Goal: Task Accomplishment & Management: Complete application form

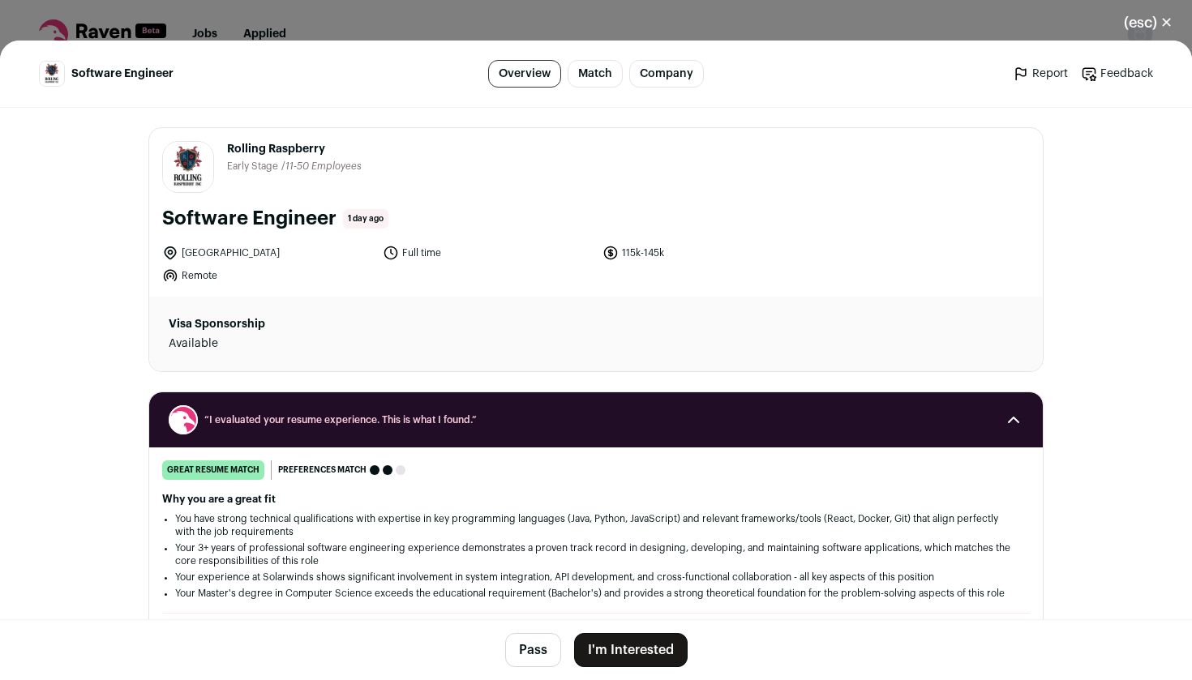
click at [622, 660] on button "I'm Interested" at bounding box center [631, 650] width 114 height 34
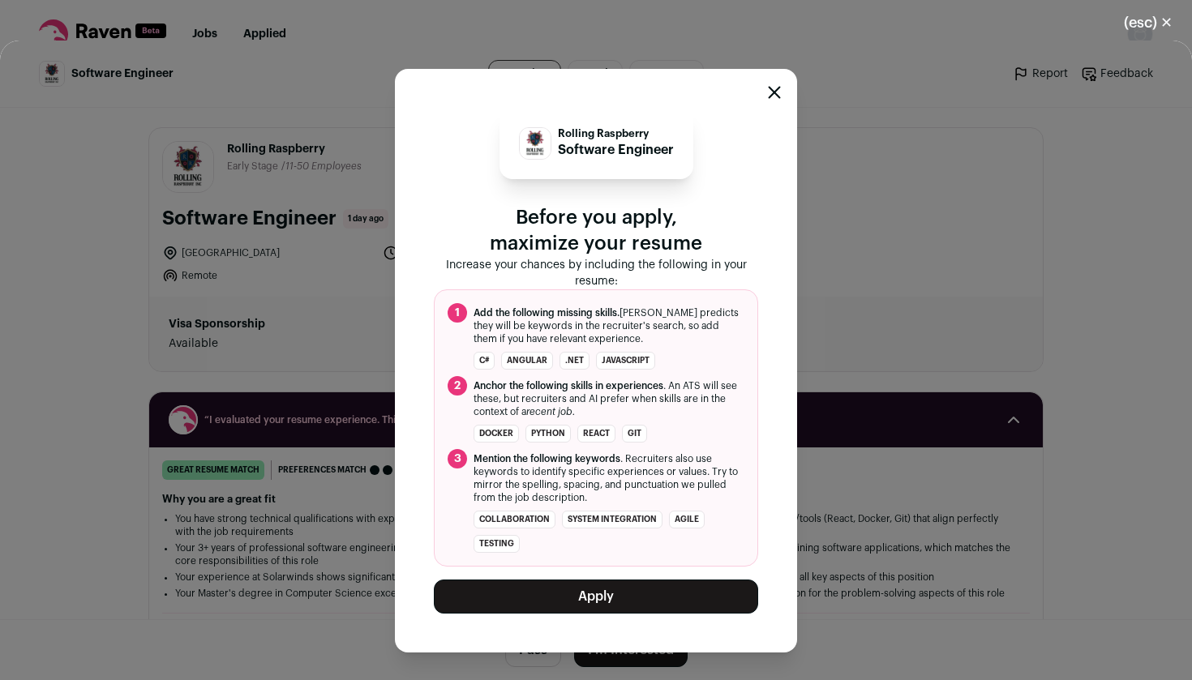
click at [605, 605] on button "Apply" at bounding box center [596, 597] width 324 height 34
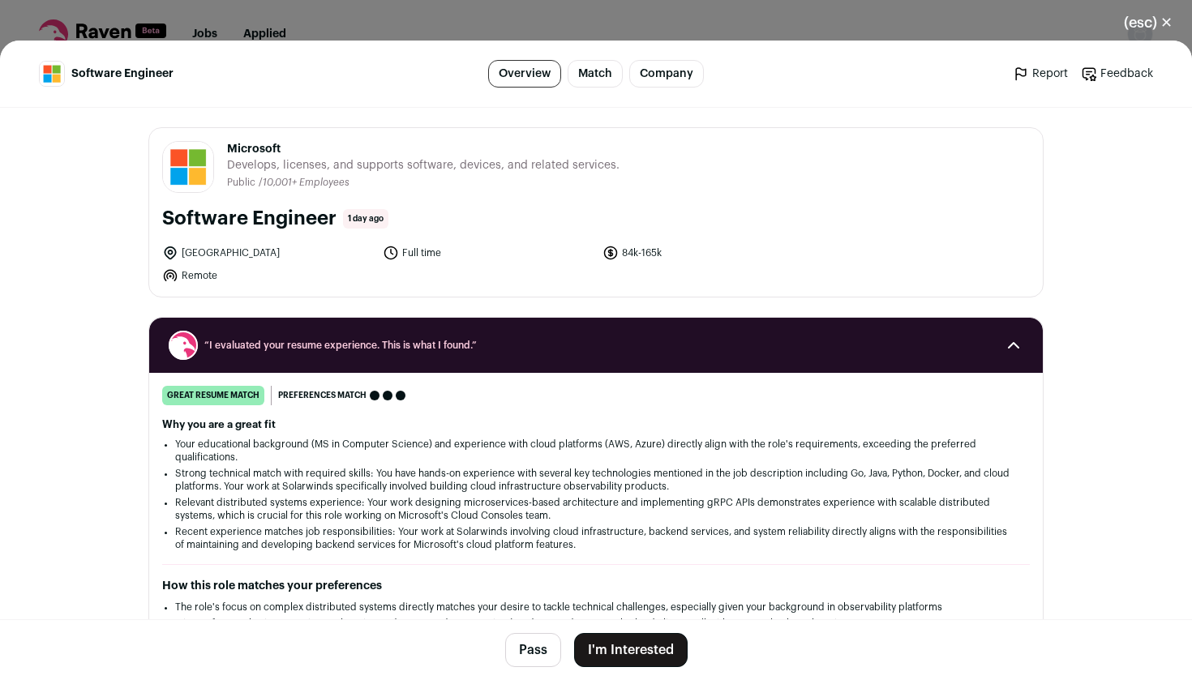
click at [614, 641] on button "I'm Interested" at bounding box center [631, 650] width 114 height 34
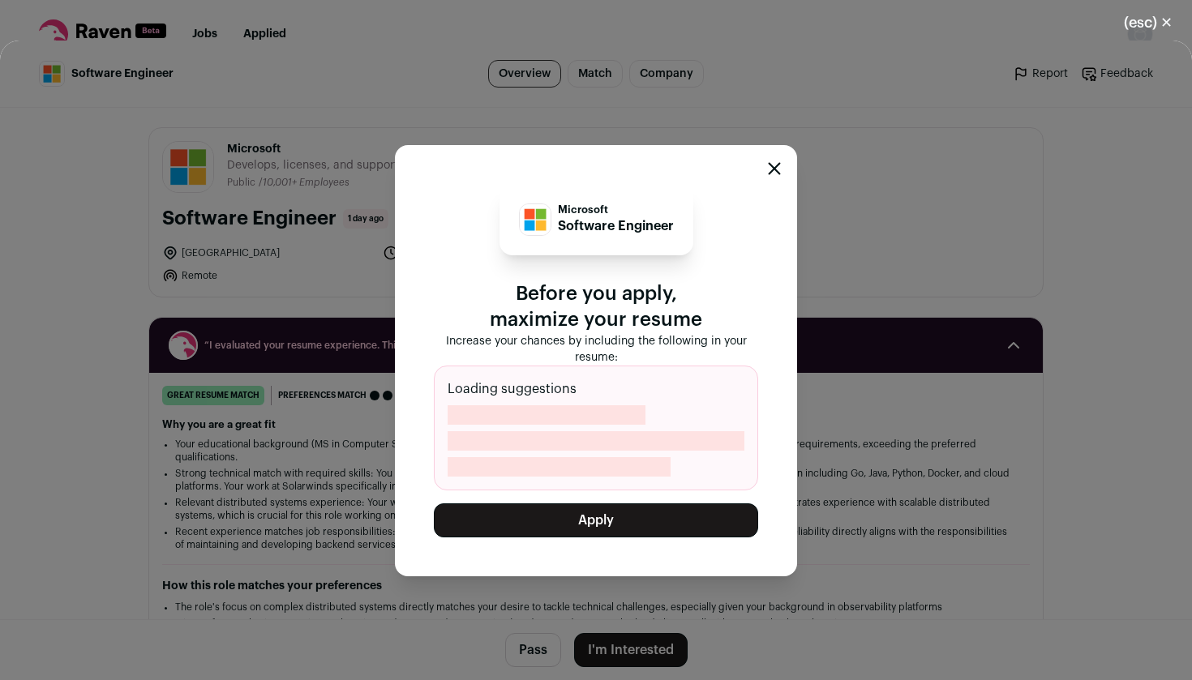
click at [595, 509] on button "Apply" at bounding box center [596, 521] width 324 height 34
